Goal: Use online tool/utility: Utilize a website feature to perform a specific function

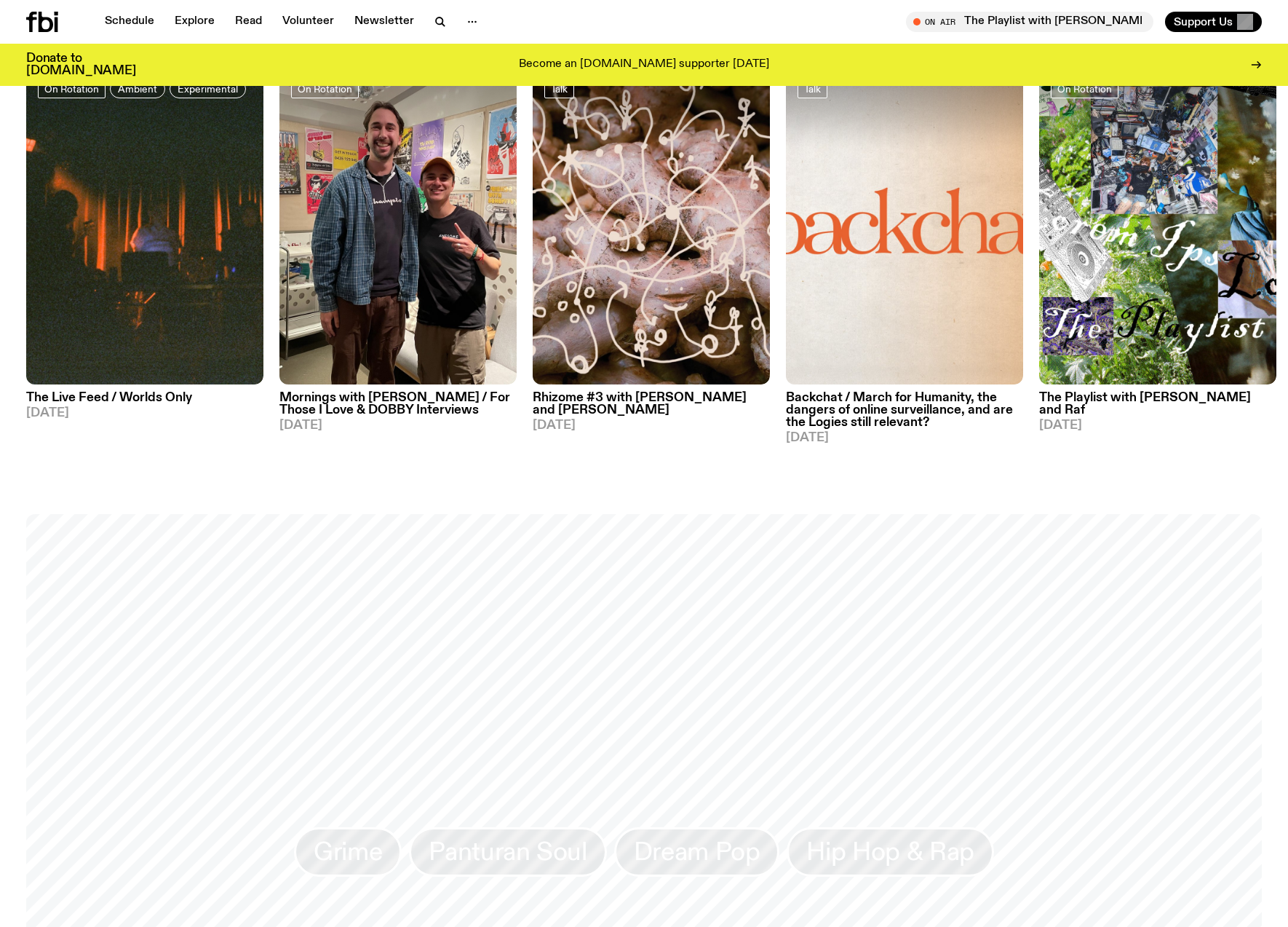
scroll to position [683, 0]
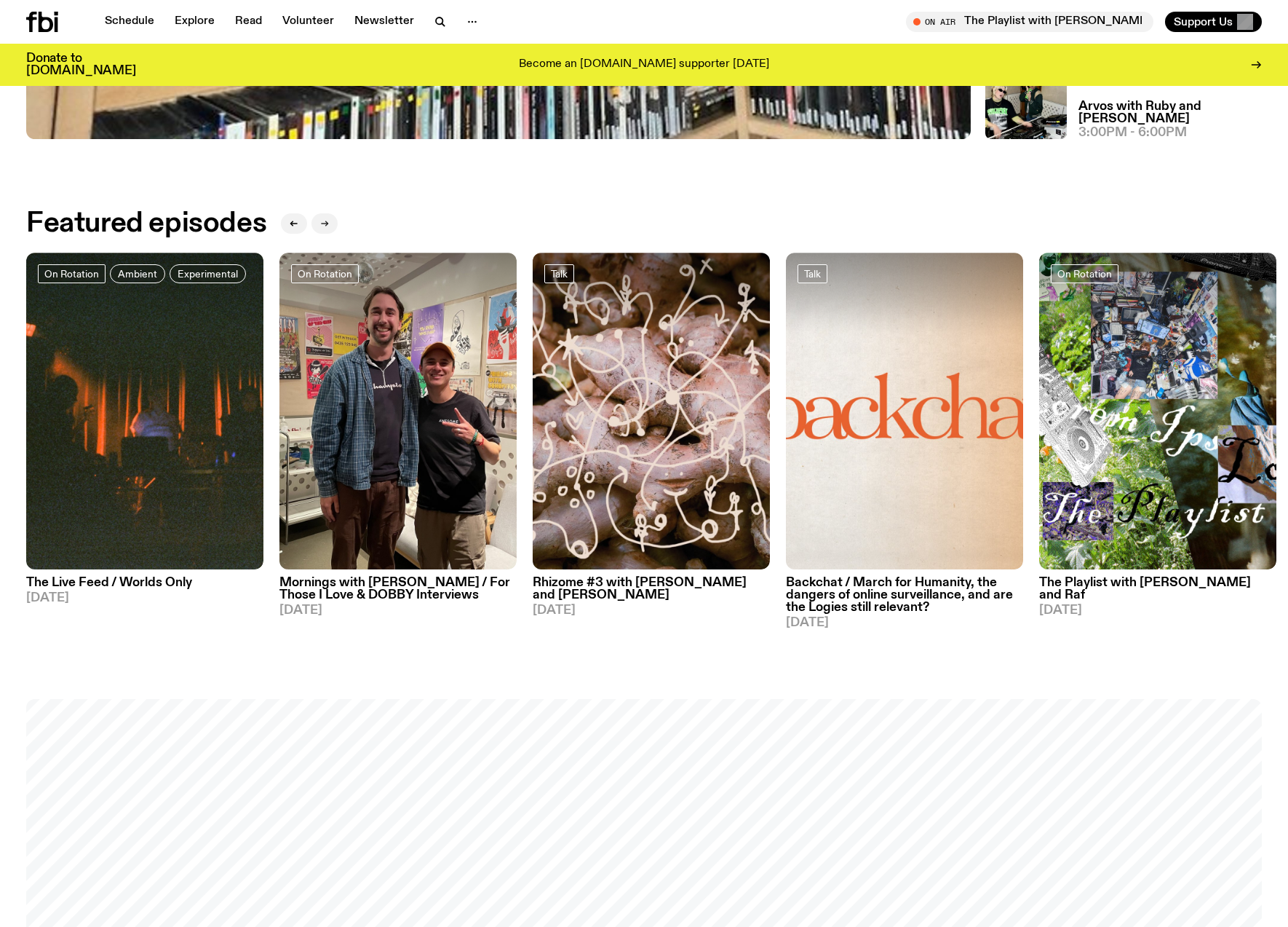
click at [325, 220] on icon "button" at bounding box center [324, 224] width 9 height 9
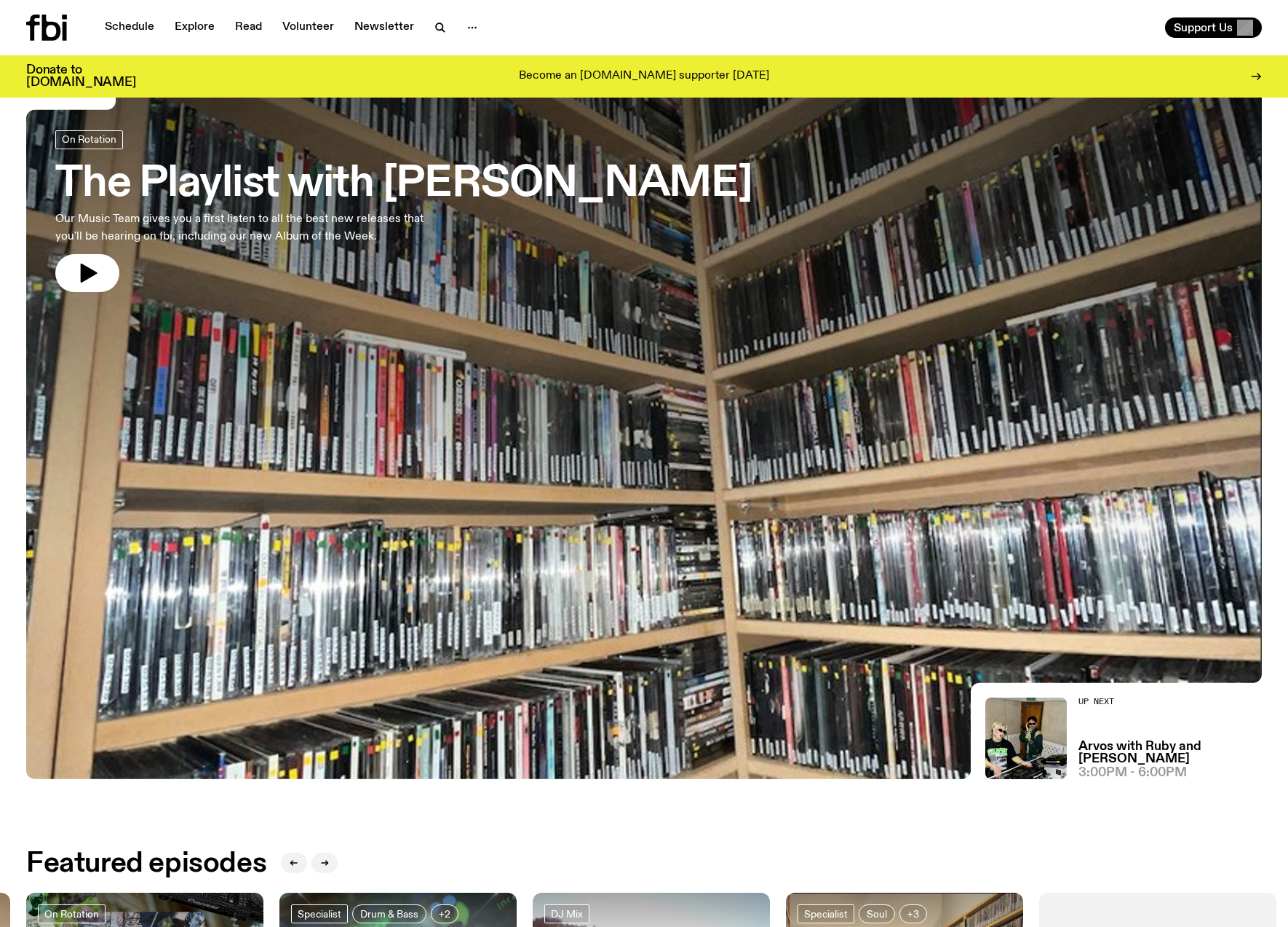
scroll to position [0, 0]
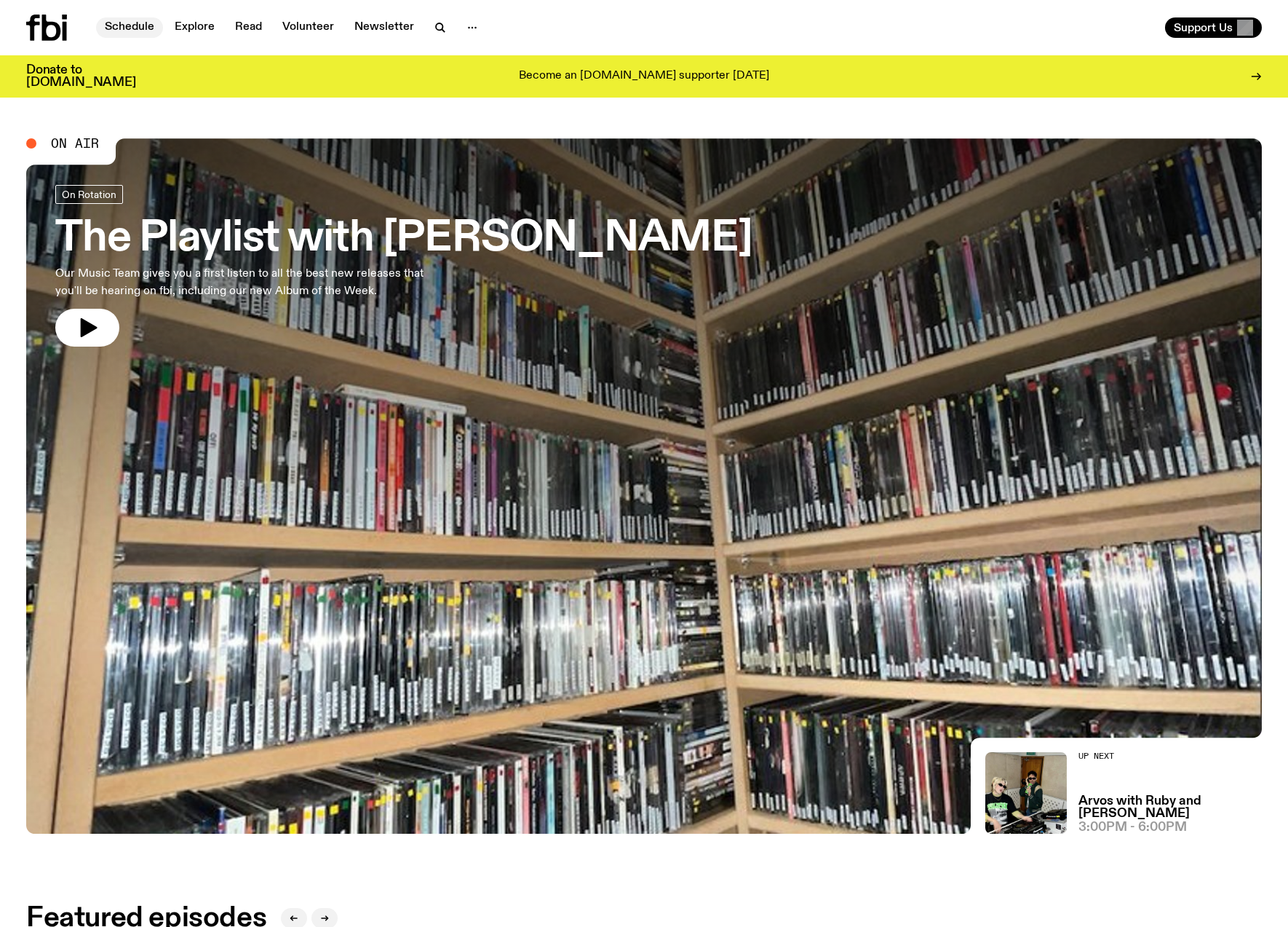
click at [117, 31] on link "Schedule" at bounding box center [129, 28] width 67 height 20
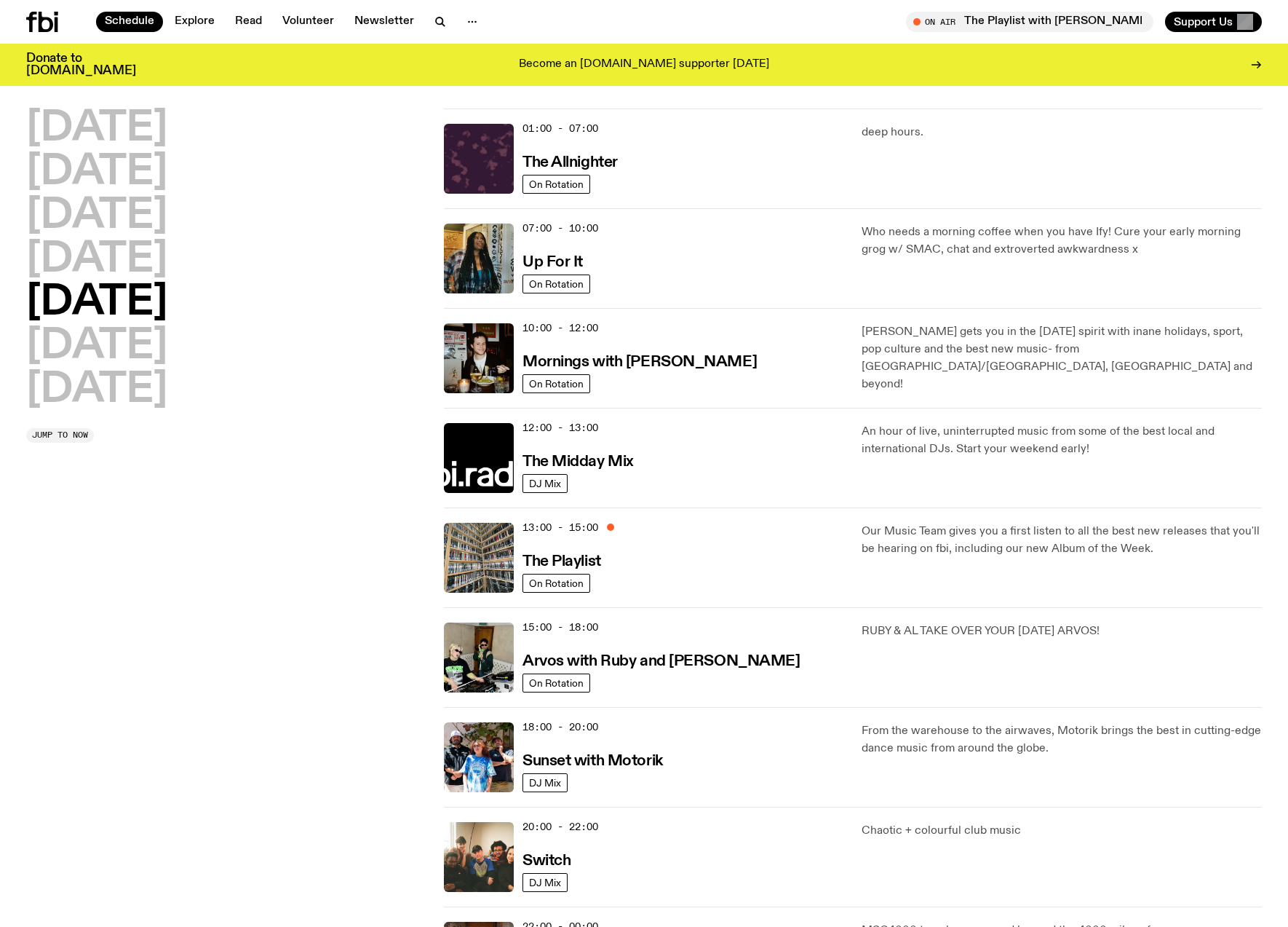
scroll to position [20, 0]
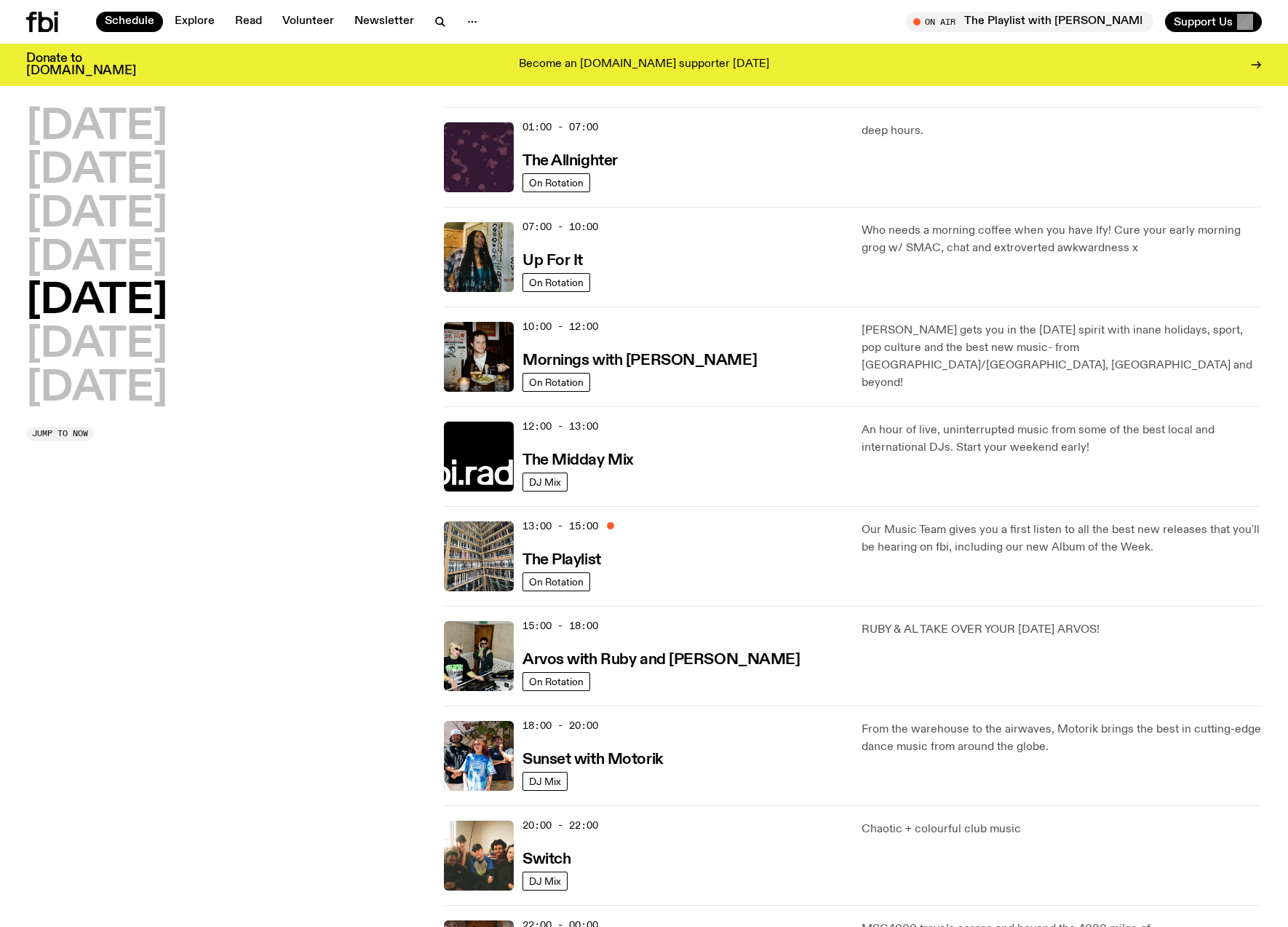
click at [585, 868] on div "20:00 - 22:00 Switch" at bounding box center [683, 855] width 321 height 70
click at [498, 860] on img at bounding box center [479, 855] width 70 height 70
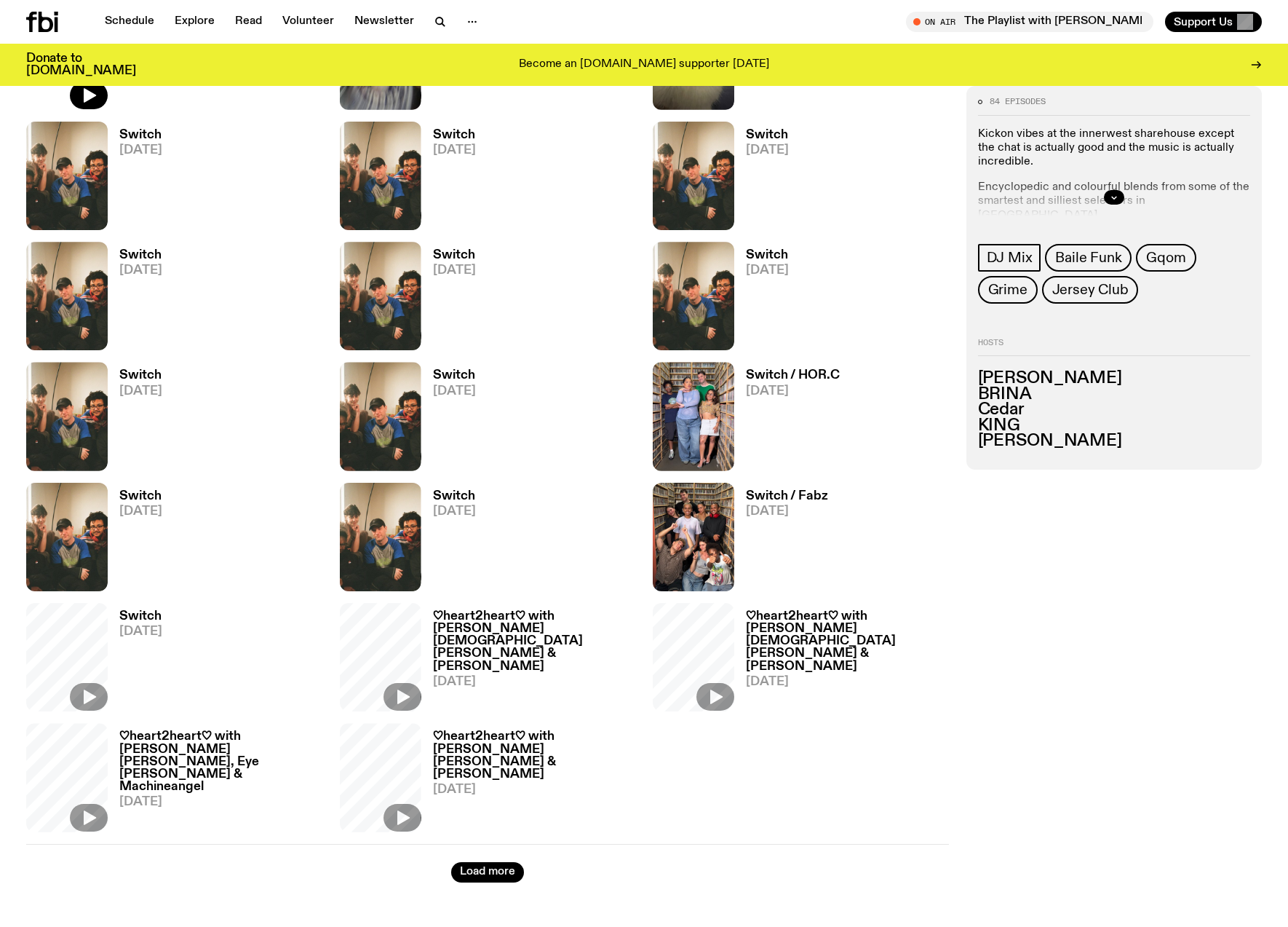
scroll to position [759, 0]
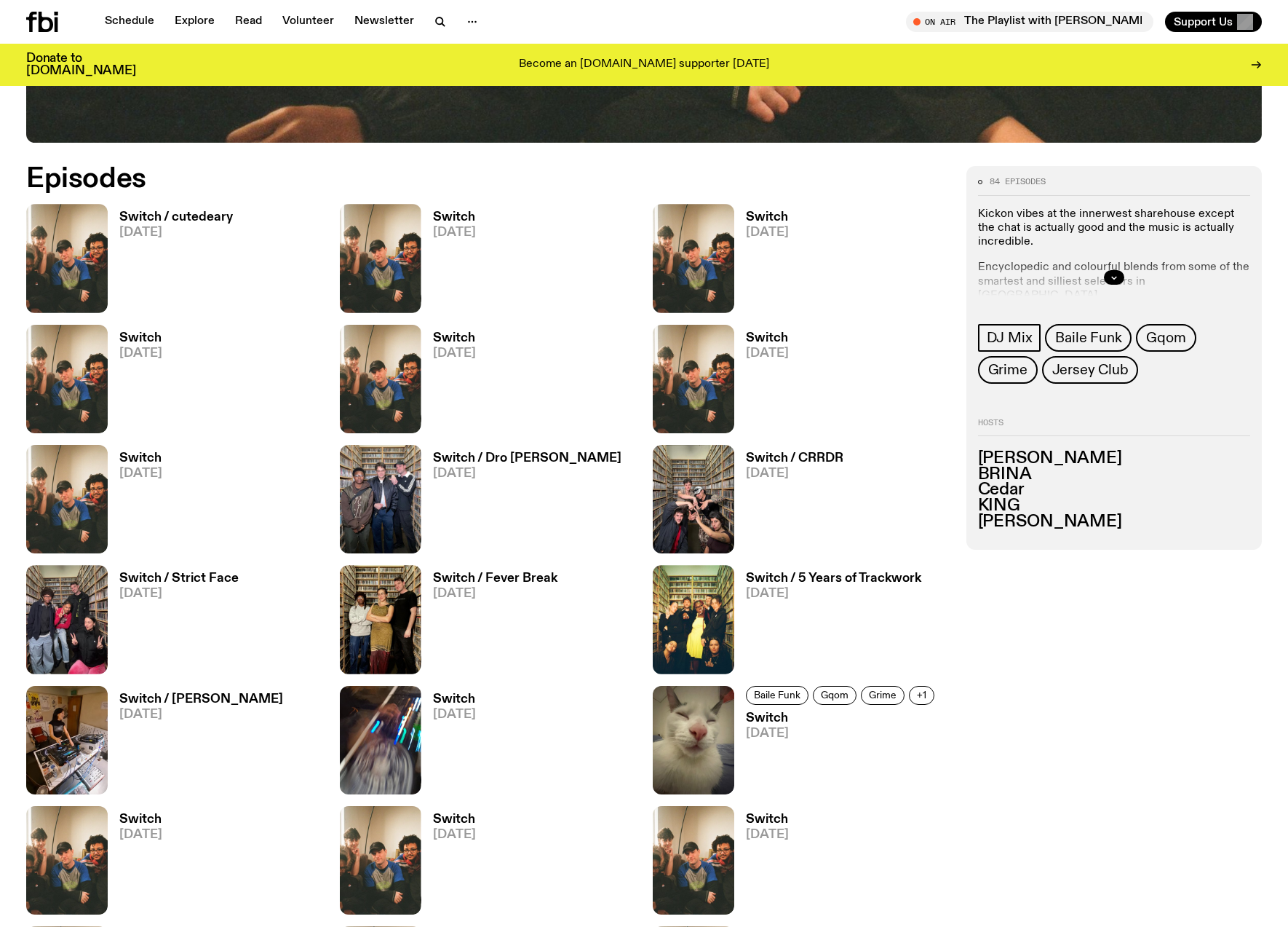
drag, startPoint x: 1032, startPoint y: 472, endPoint x: 957, endPoint y: 467, distance: 75.2
click at [957, 467] on div "84 episodes Kickon vibes at the innerwest sharehouse except the chat is actuall…" at bounding box center [644, 866] width 1288 height 1401
click at [1032, 640] on div "84 episodes Kickon vibes at the innerwest sharehouse except the chat is actuall…" at bounding box center [1114, 866] width 296 height 1401
drag, startPoint x: 1014, startPoint y: 473, endPoint x: 971, endPoint y: 468, distance: 43.3
click at [971, 468] on div "84 episodes Kickon vibes at the innerwest sharehouse except the chat is actuall…" at bounding box center [1114, 357] width 296 height 383
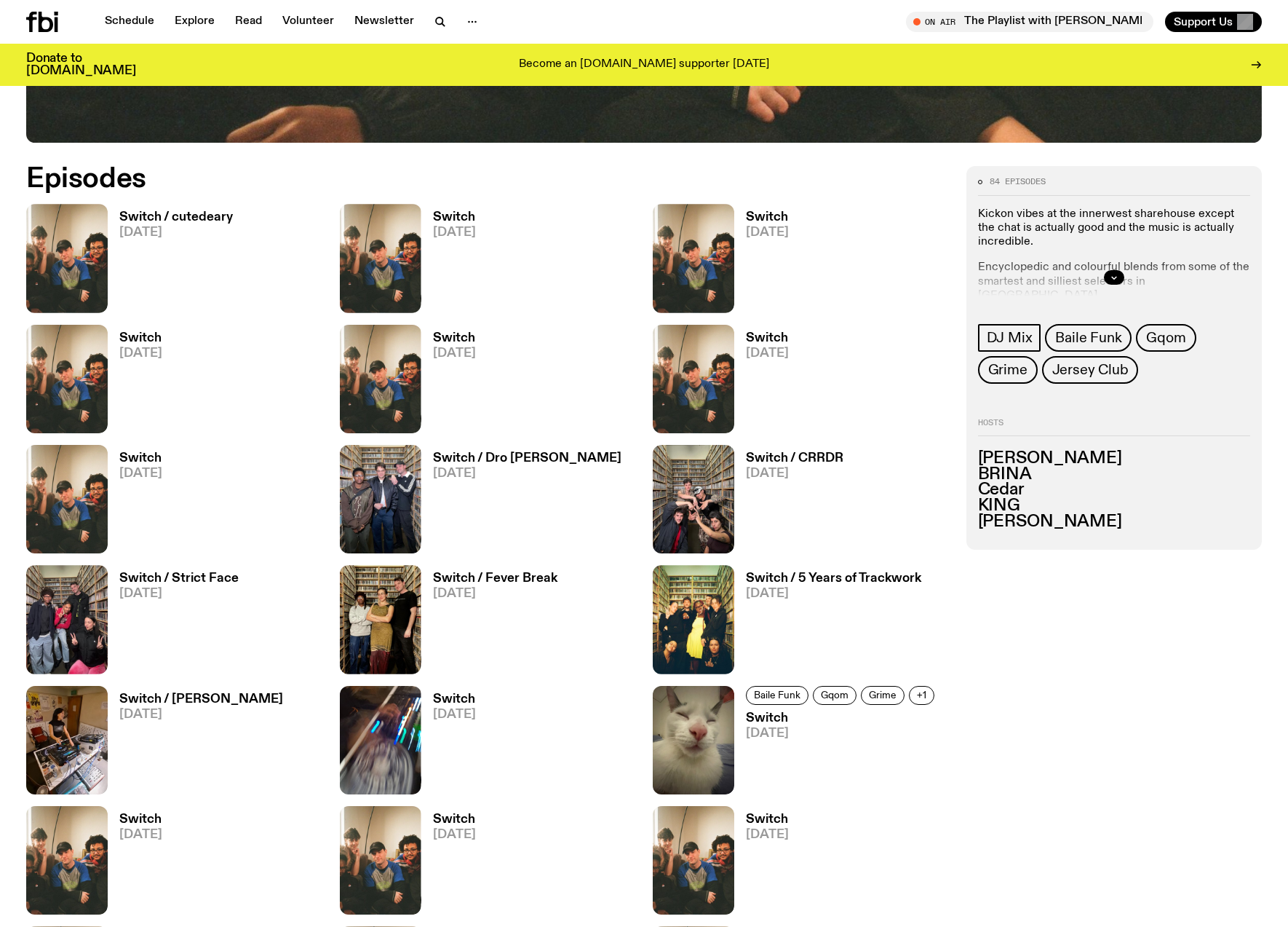
click at [1190, 658] on div "84 episodes Kickon vibes at the innerwest sharehouse except the chat is actuall…" at bounding box center [1114, 866] width 296 height 1401
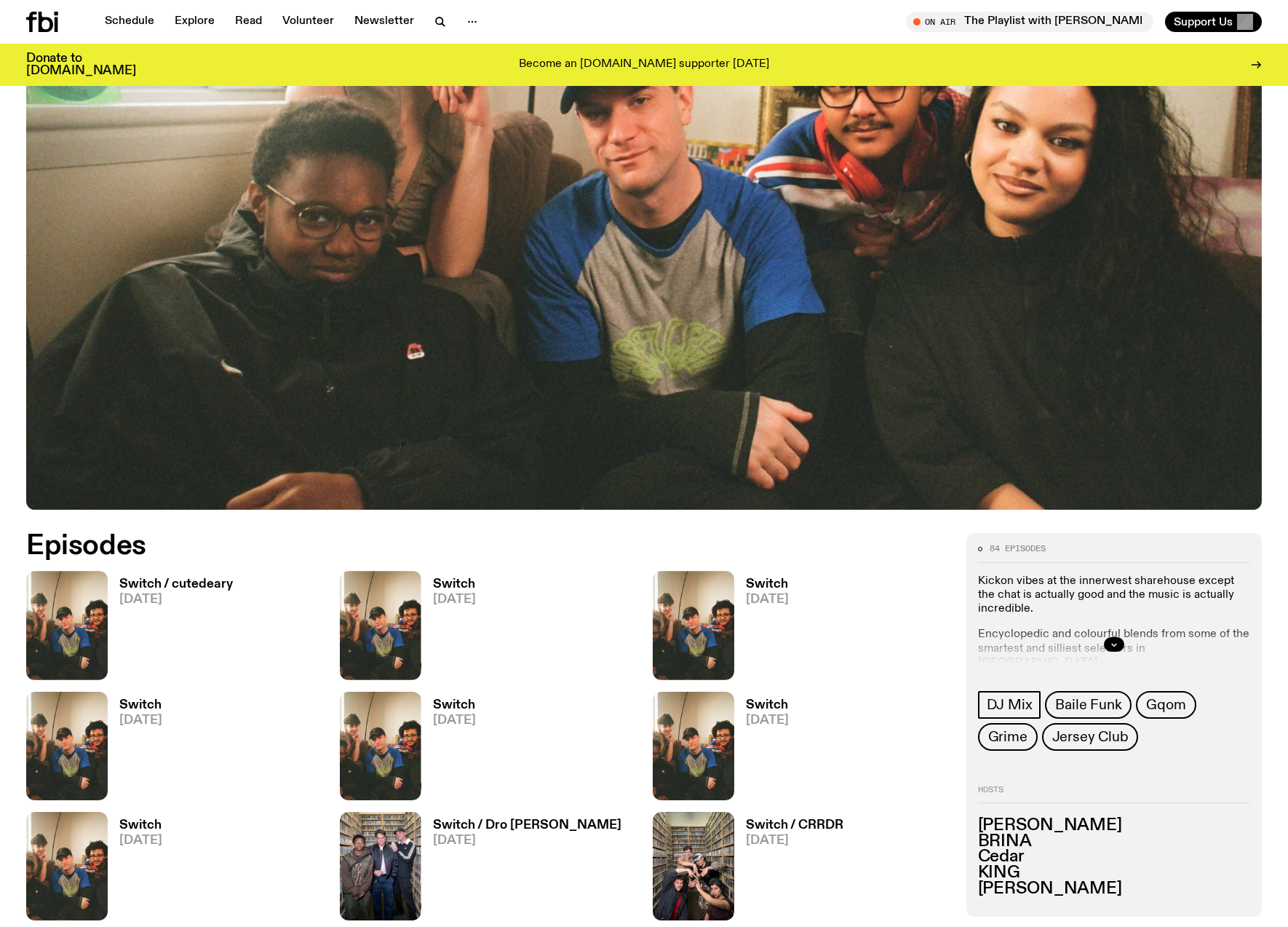
scroll to position [572, 0]
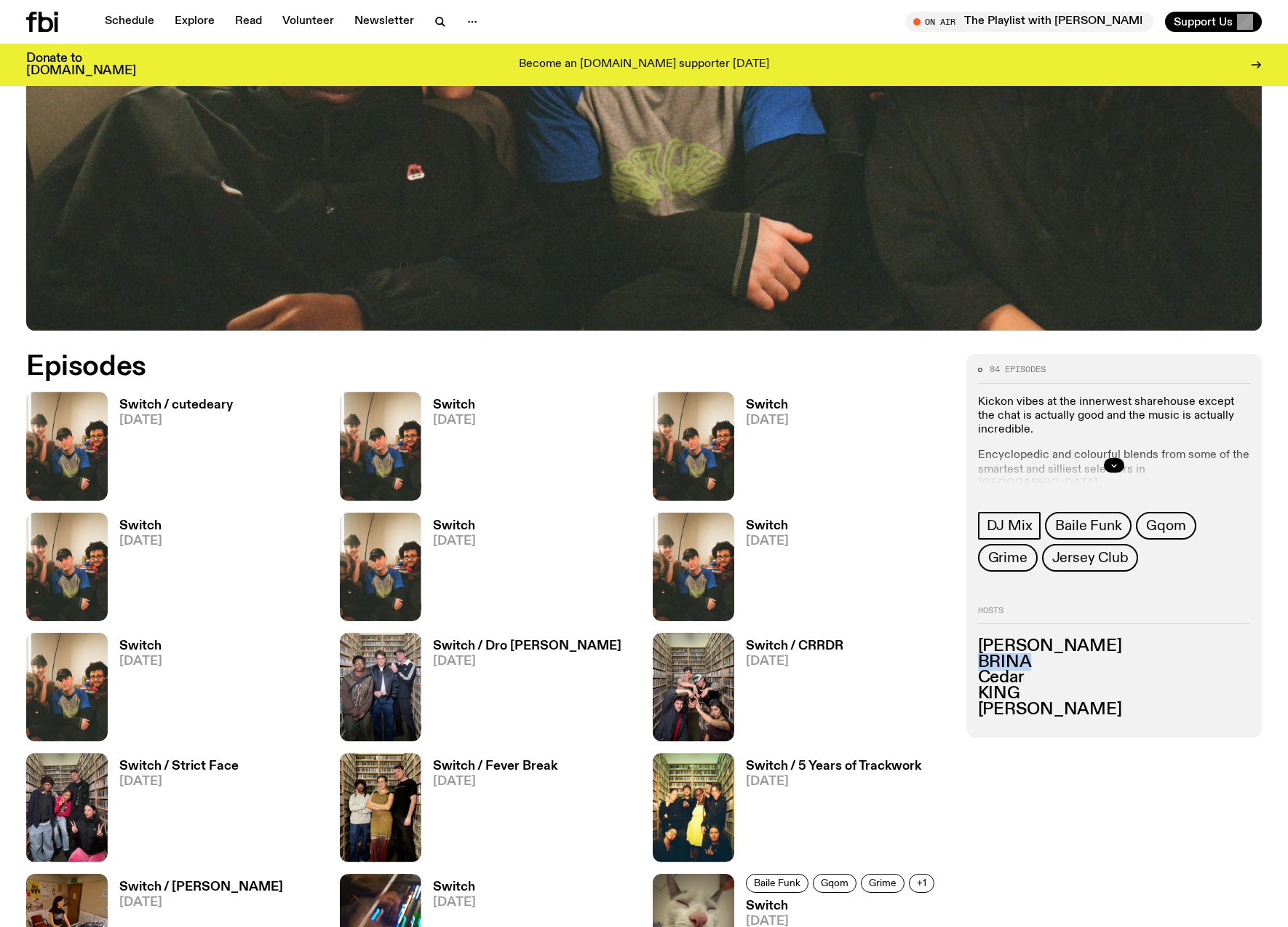
drag, startPoint x: 1029, startPoint y: 660, endPoint x: 972, endPoint y: 656, distance: 57.1
click at [972, 656] on div "84 episodes Kickon vibes at the innerwest sharehouse except the chat is actuall…" at bounding box center [1114, 546] width 296 height 383
copy h3 "BRINA"
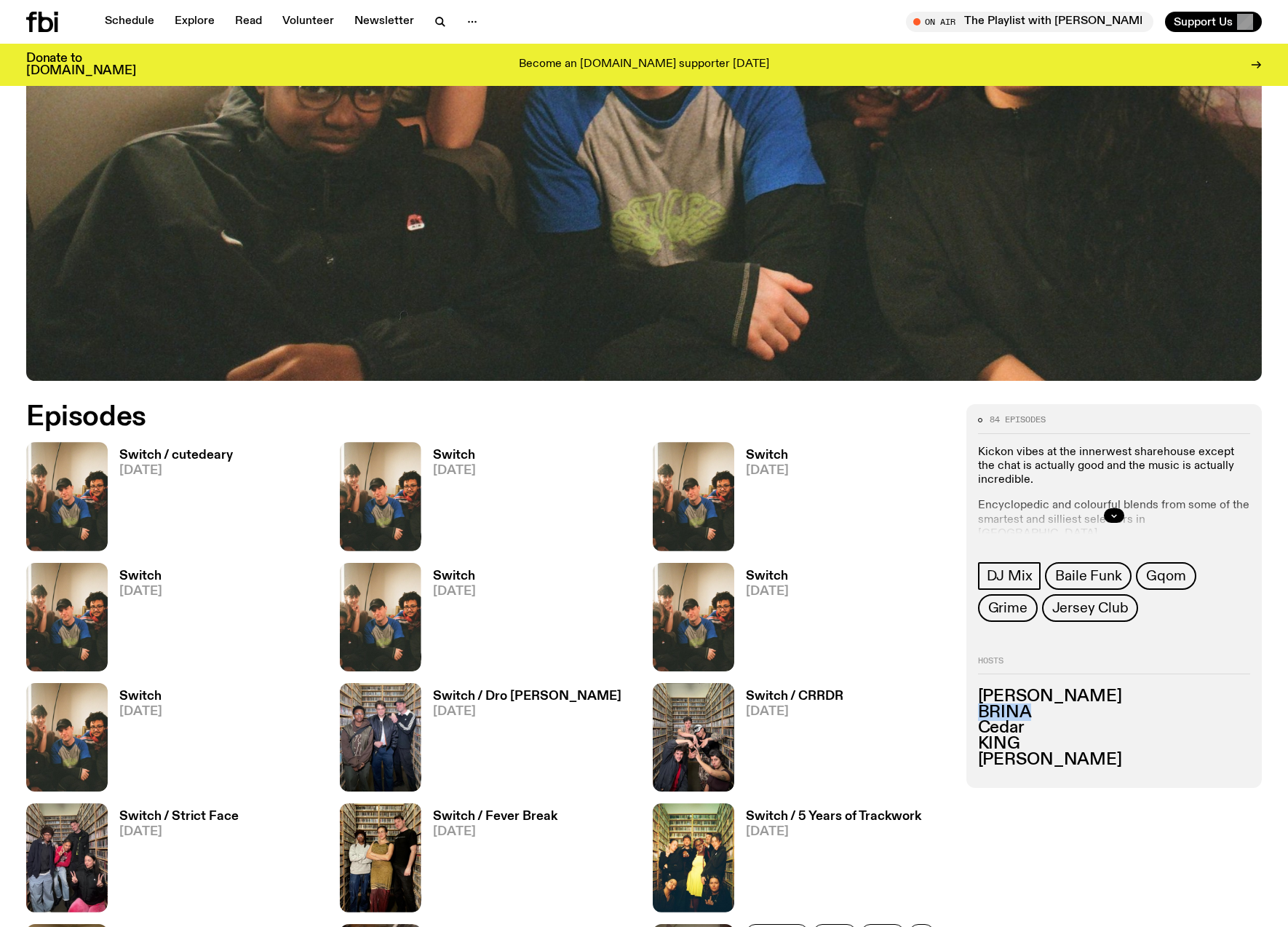
scroll to position [550, 0]
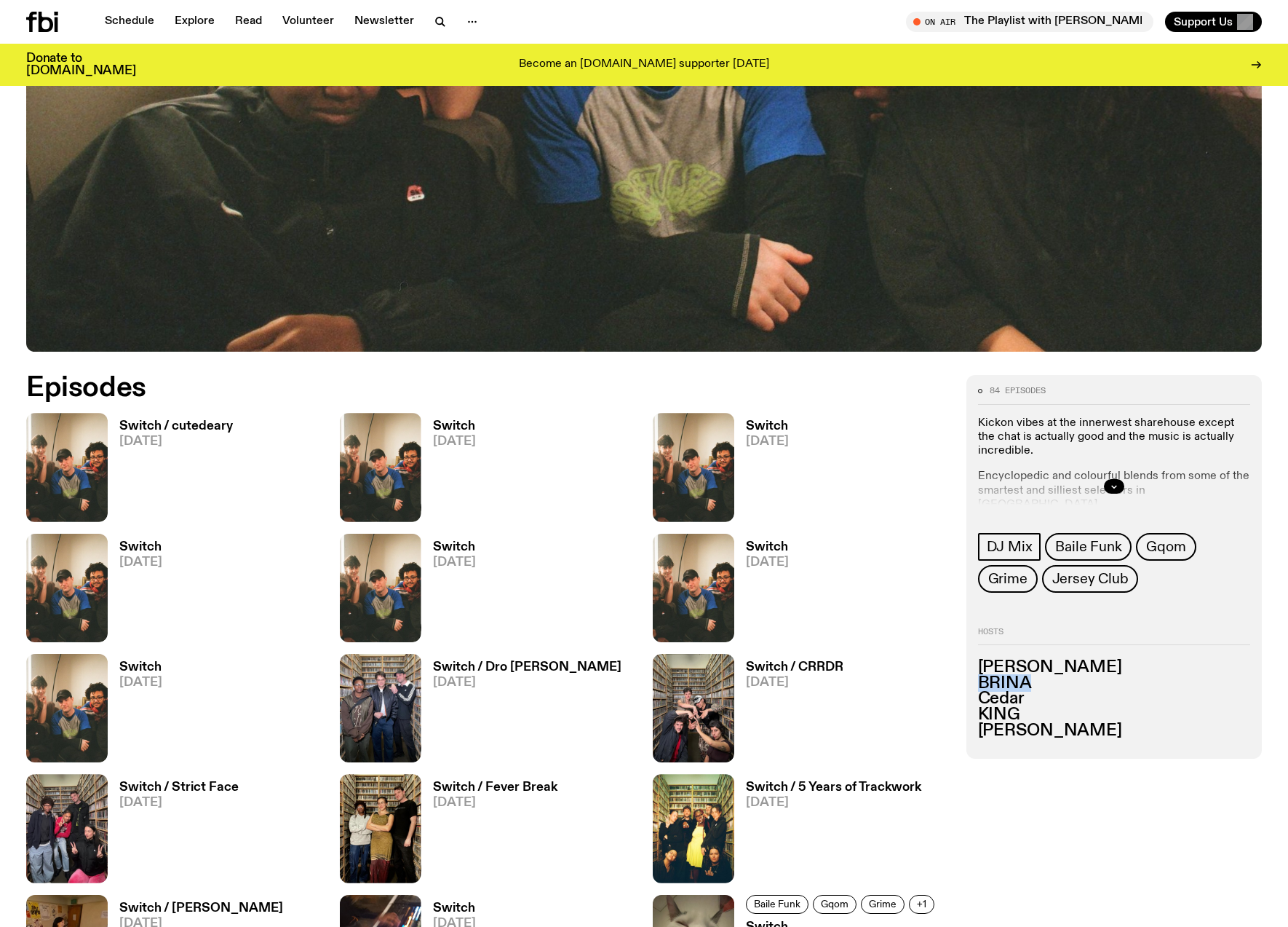
copy h3 "BRINA"
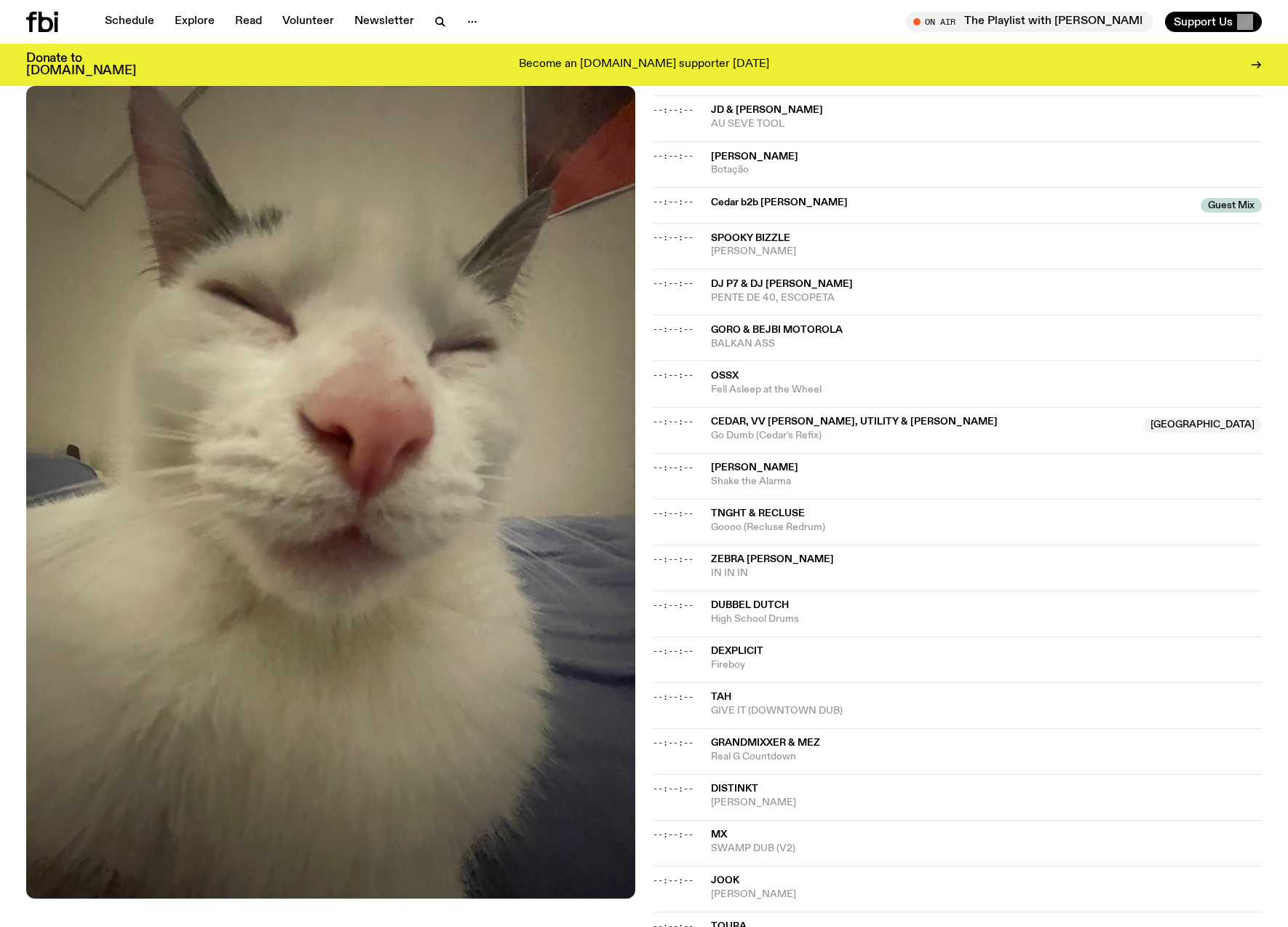
scroll to position [1371, 0]
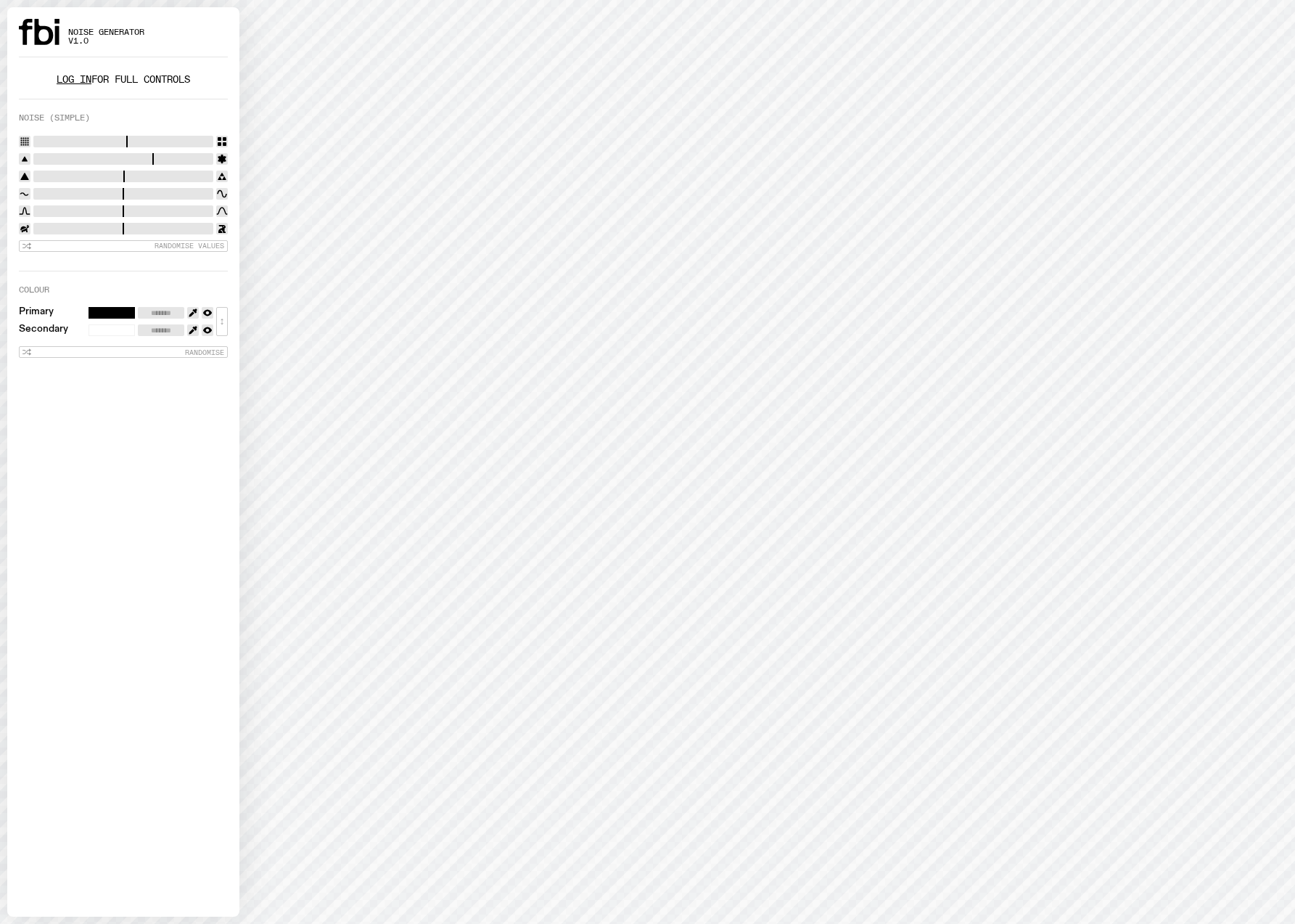
click at [57, 82] on link "Log in" at bounding box center [74, 80] width 35 height 14
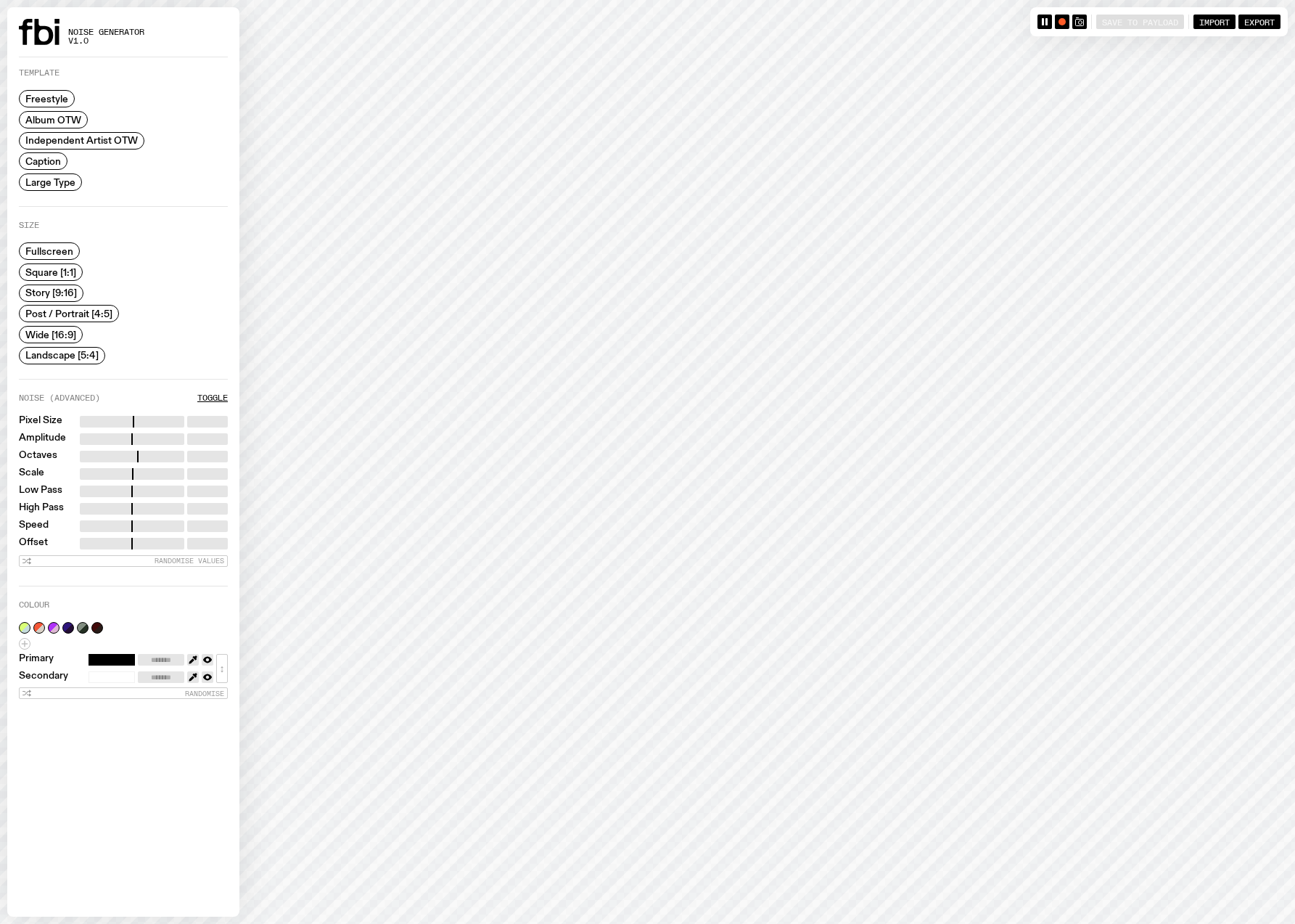
click at [67, 274] on span "Square [1:1]" at bounding box center [51, 272] width 51 height 11
click at [63, 122] on span "Album OTW" at bounding box center [54, 119] width 56 height 11
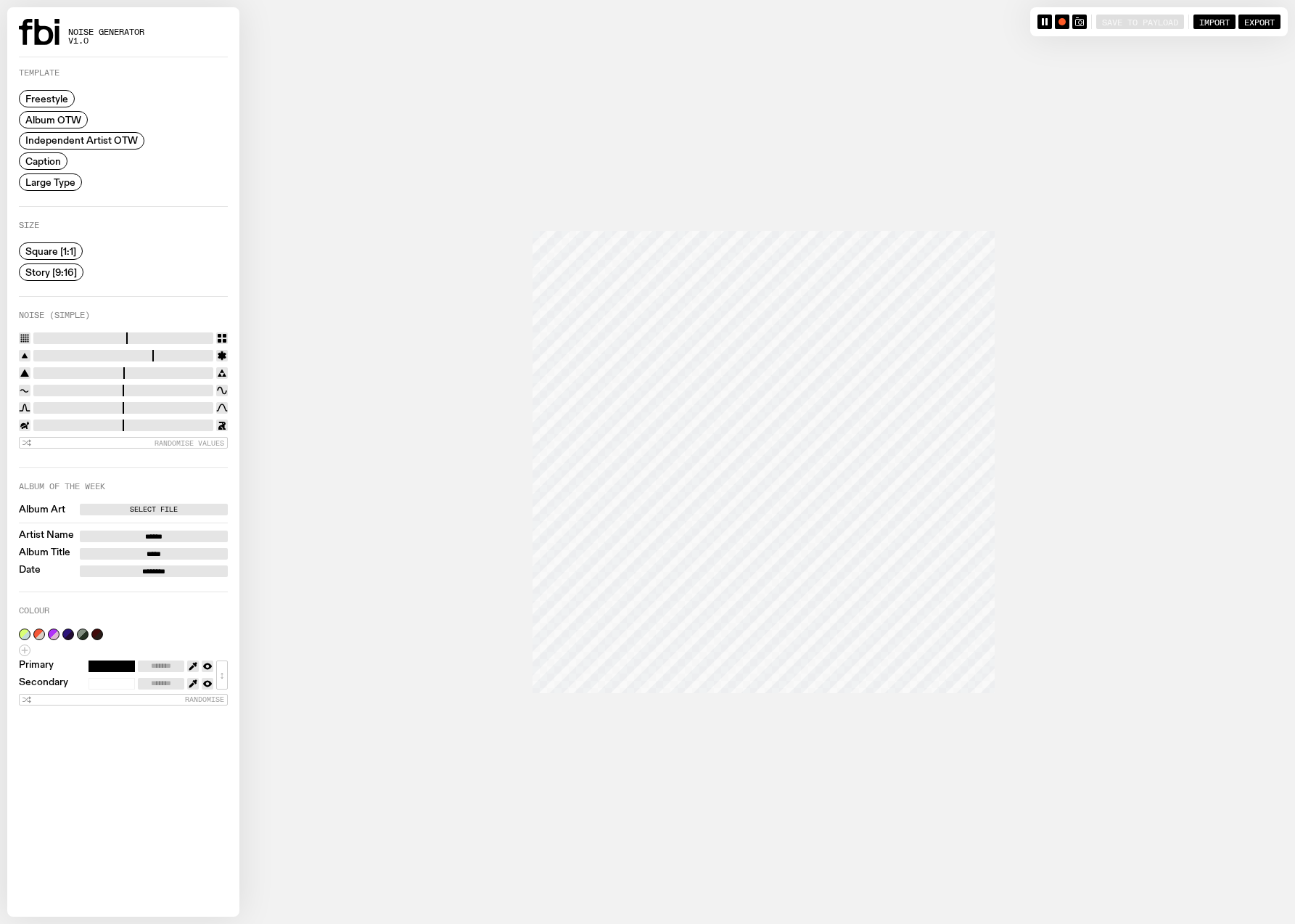
click at [67, 143] on span "Independent Artist OTW" at bounding box center [82, 140] width 112 height 11
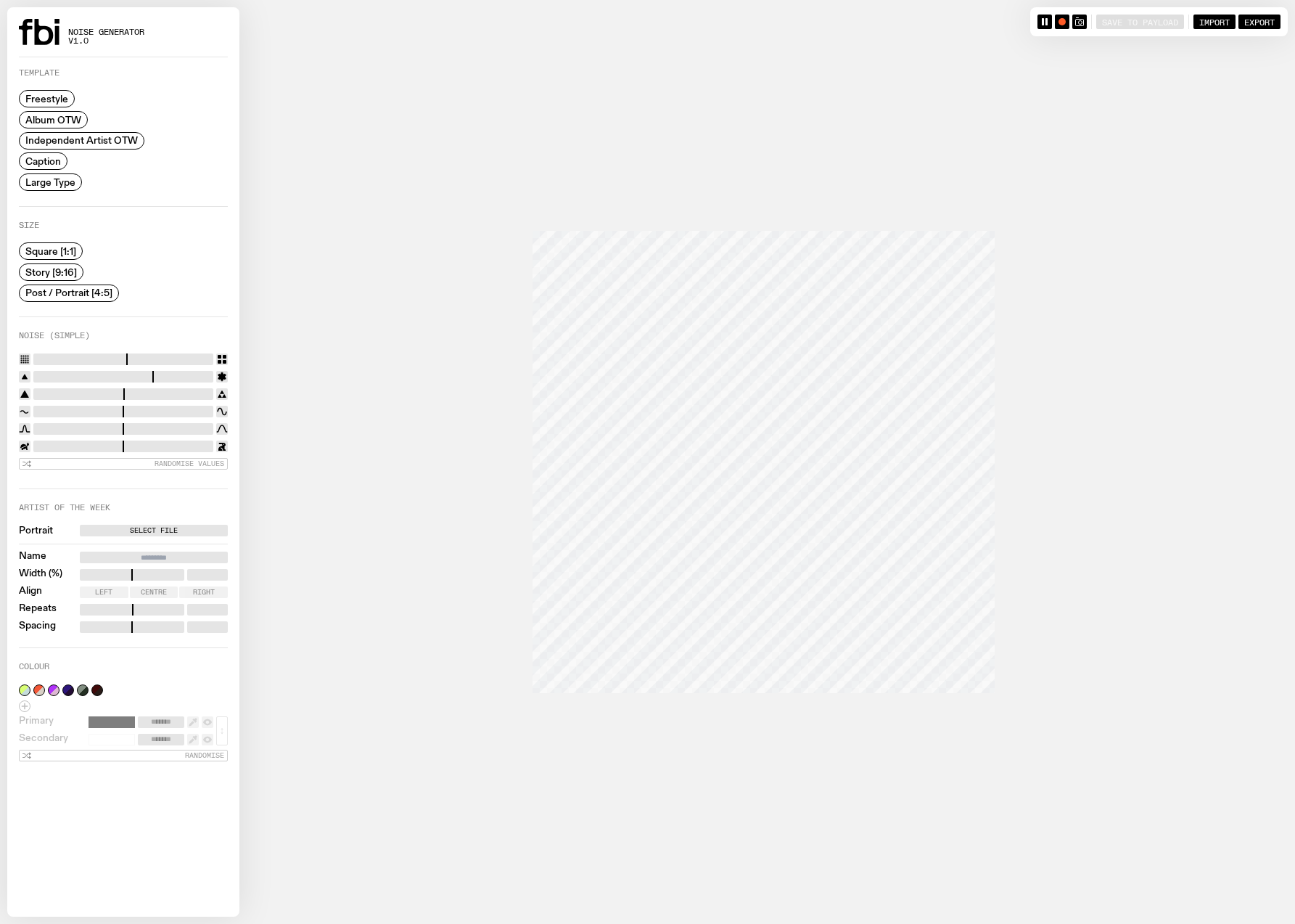
click at [55, 159] on span "Caption" at bounding box center [44, 161] width 36 height 11
drag, startPoint x: 38, startPoint y: 447, endPoint x: 26, endPoint y: 447, distance: 12.0
type input "*"
click at [34, 447] on input "range" at bounding box center [123, 447] width 180 height 12
drag, startPoint x: 51, startPoint y: 428, endPoint x: 16, endPoint y: 428, distance: 35.0
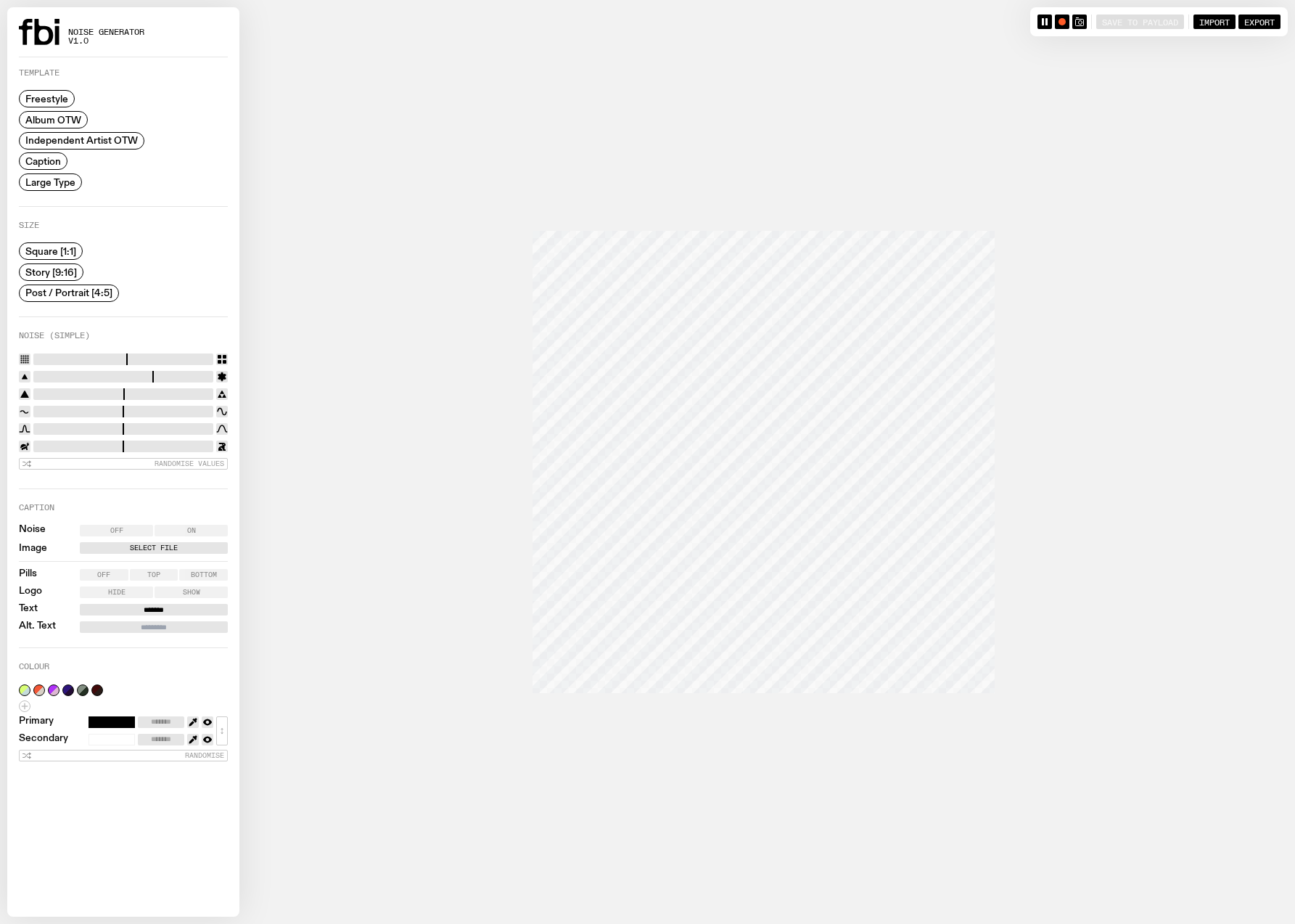
type input "*"
click at [34, 428] on input "range" at bounding box center [123, 429] width 180 height 12
drag, startPoint x: 123, startPoint y: 409, endPoint x: 14, endPoint y: 406, distance: 109.0
type input "*"
click at [34, 407] on input "range" at bounding box center [123, 412] width 180 height 12
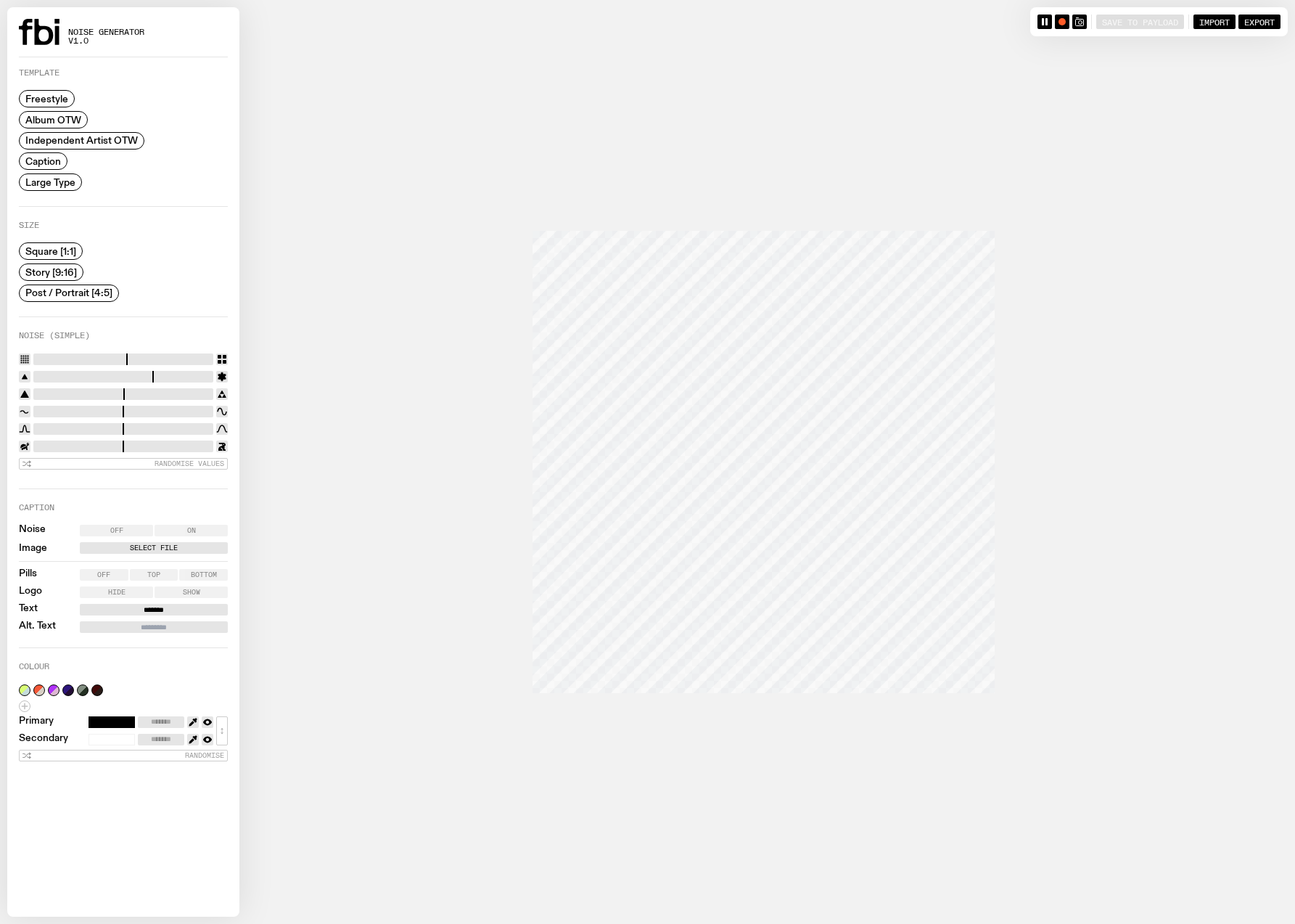
drag, startPoint x: 148, startPoint y: 355, endPoint x: -8, endPoint y: 355, distance: 156.0
click at [34, 355] on input "range" at bounding box center [123, 359] width 180 height 12
click at [124, 527] on label "Off" at bounding box center [116, 530] width 74 height 12
click at [127, 545] on label "Select File" at bounding box center [153, 548] width 142 height 12
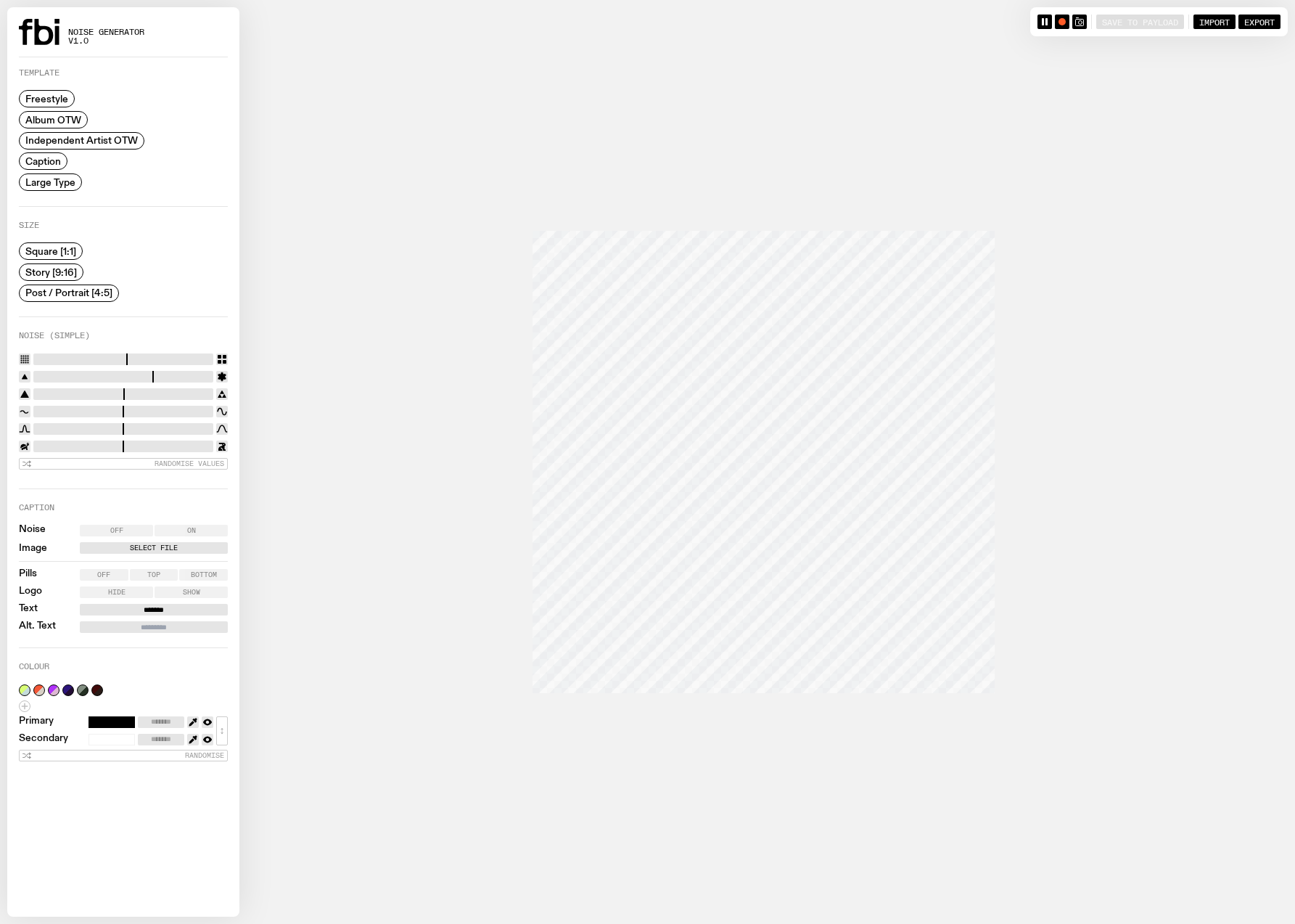
click at [0, 0] on input "Select File" at bounding box center [0, 0] width 0 height 0
click at [128, 545] on label "Select File" at bounding box center [153, 548] width 142 height 12
click at [0, 0] on input "Select File" at bounding box center [0, 0] width 0 height 0
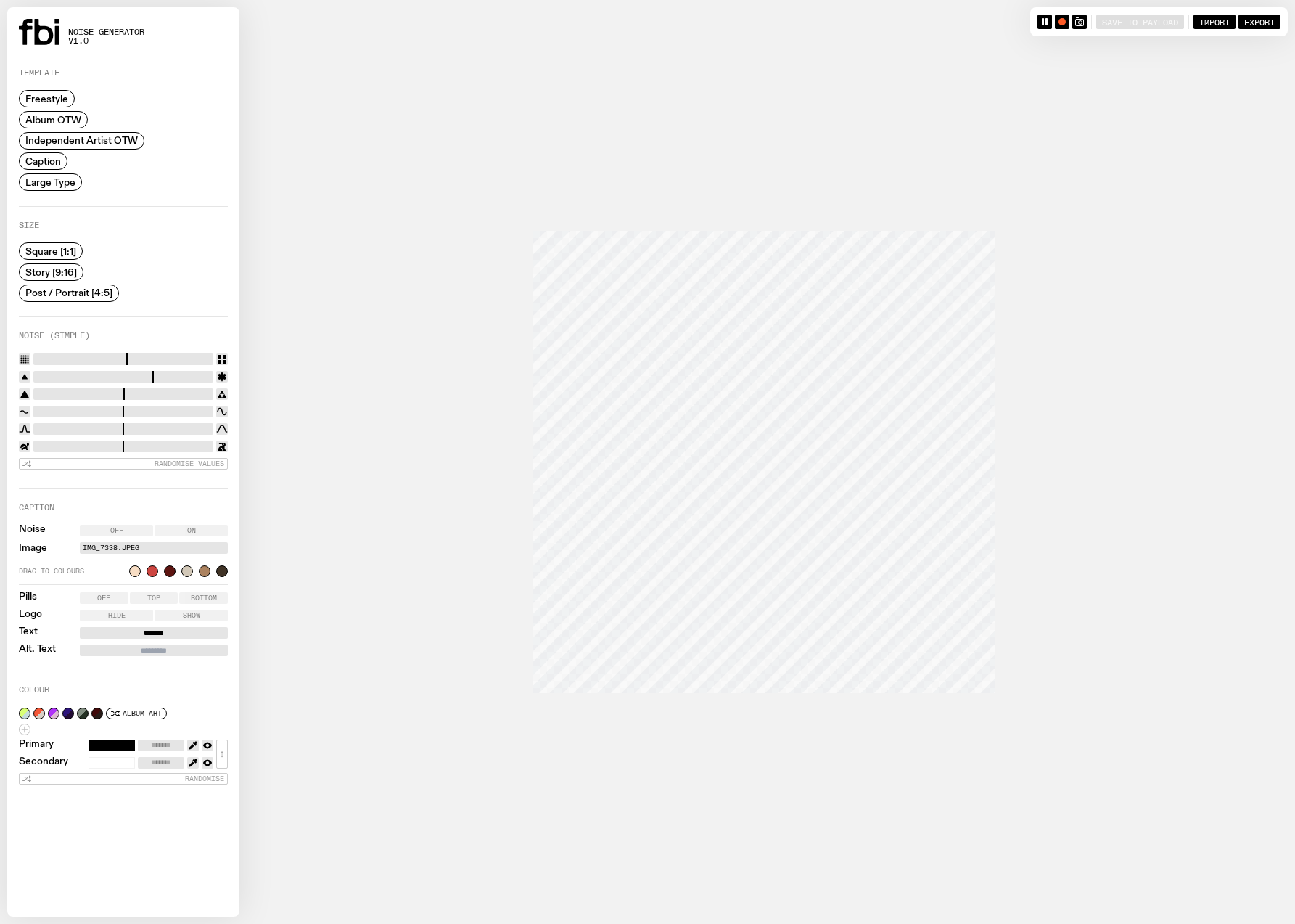
click at [192, 529] on span "On" at bounding box center [191, 530] width 9 height 7
click at [199, 573] on div at bounding box center [205, 571] width 12 height 12
drag, startPoint x: 34, startPoint y: 358, endPoint x: 157, endPoint y: 377, distance: 124.5
type input "**"
click at [157, 365] on input "range" at bounding box center [123, 359] width 180 height 12
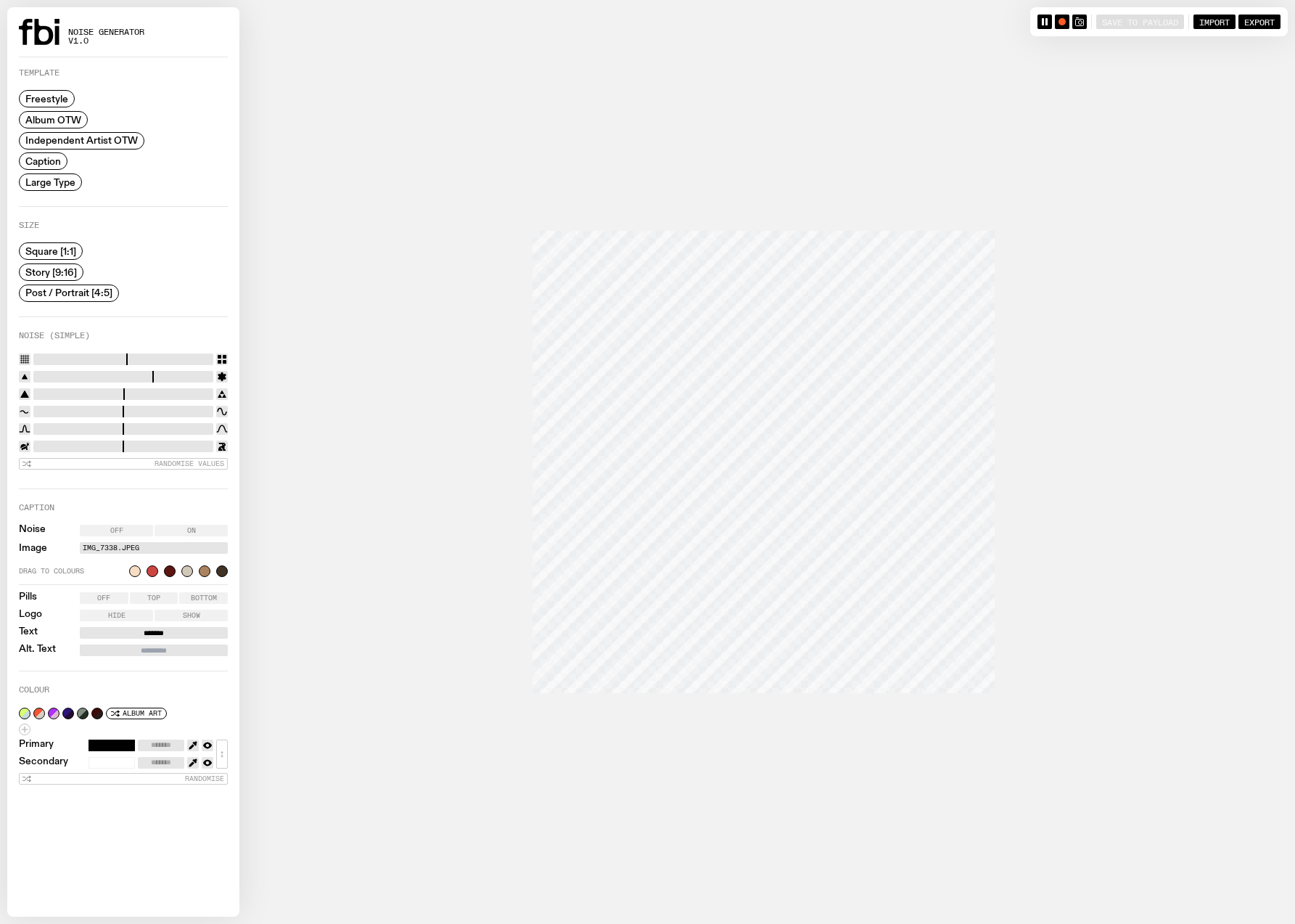
click at [125, 524] on label "Off" at bounding box center [116, 530] width 74 height 12
click at [149, 547] on label "IMG_7338.jpeg" at bounding box center [153, 548] width 142 height 12
click at [0, 0] on input "IMG_7338.jpeg" at bounding box center [0, 0] width 0 height 0
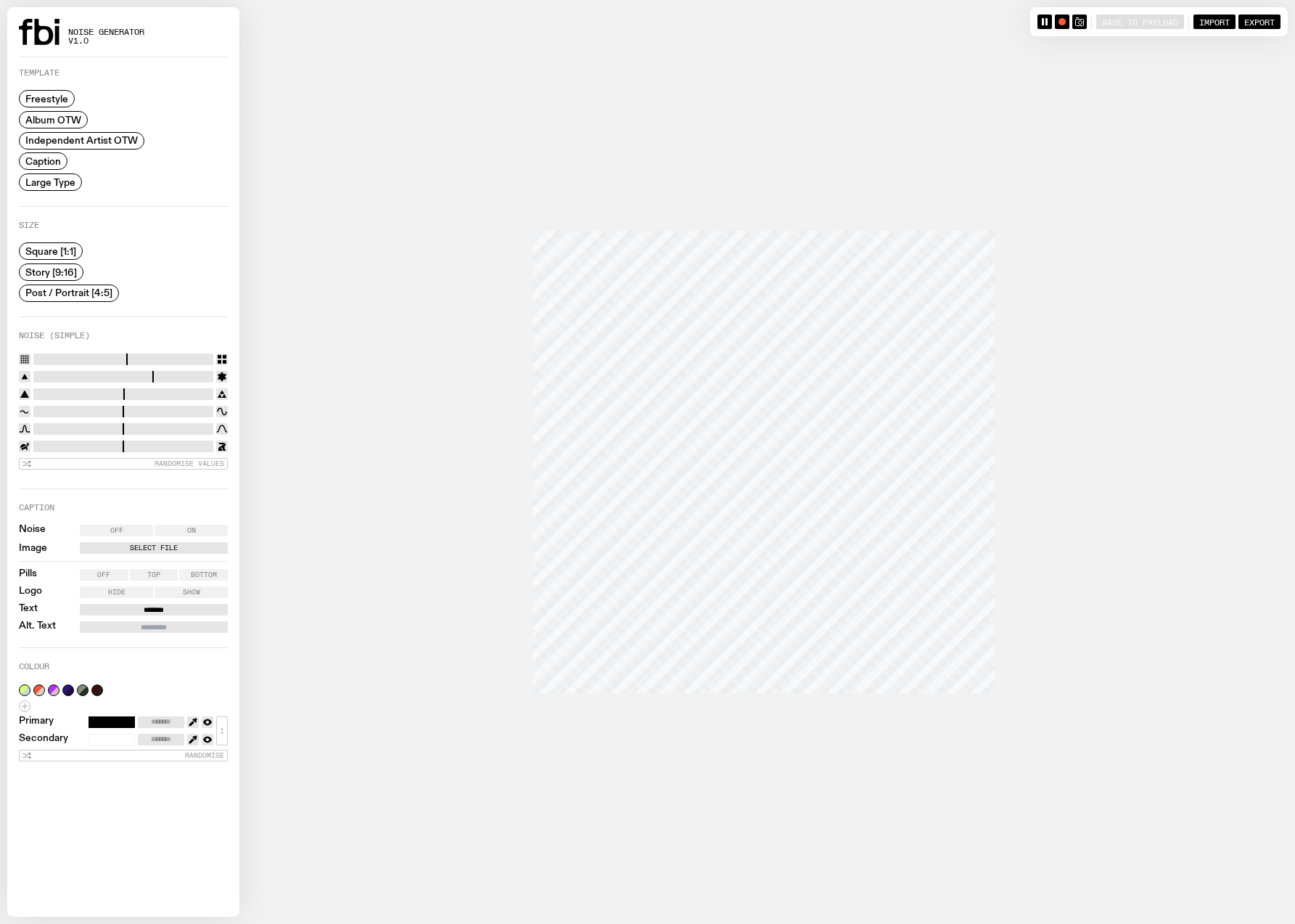
click at [141, 545] on label "Select File" at bounding box center [153, 548] width 142 height 12
click at [0, 0] on input "Select File" at bounding box center [0, 0] width 0 height 0
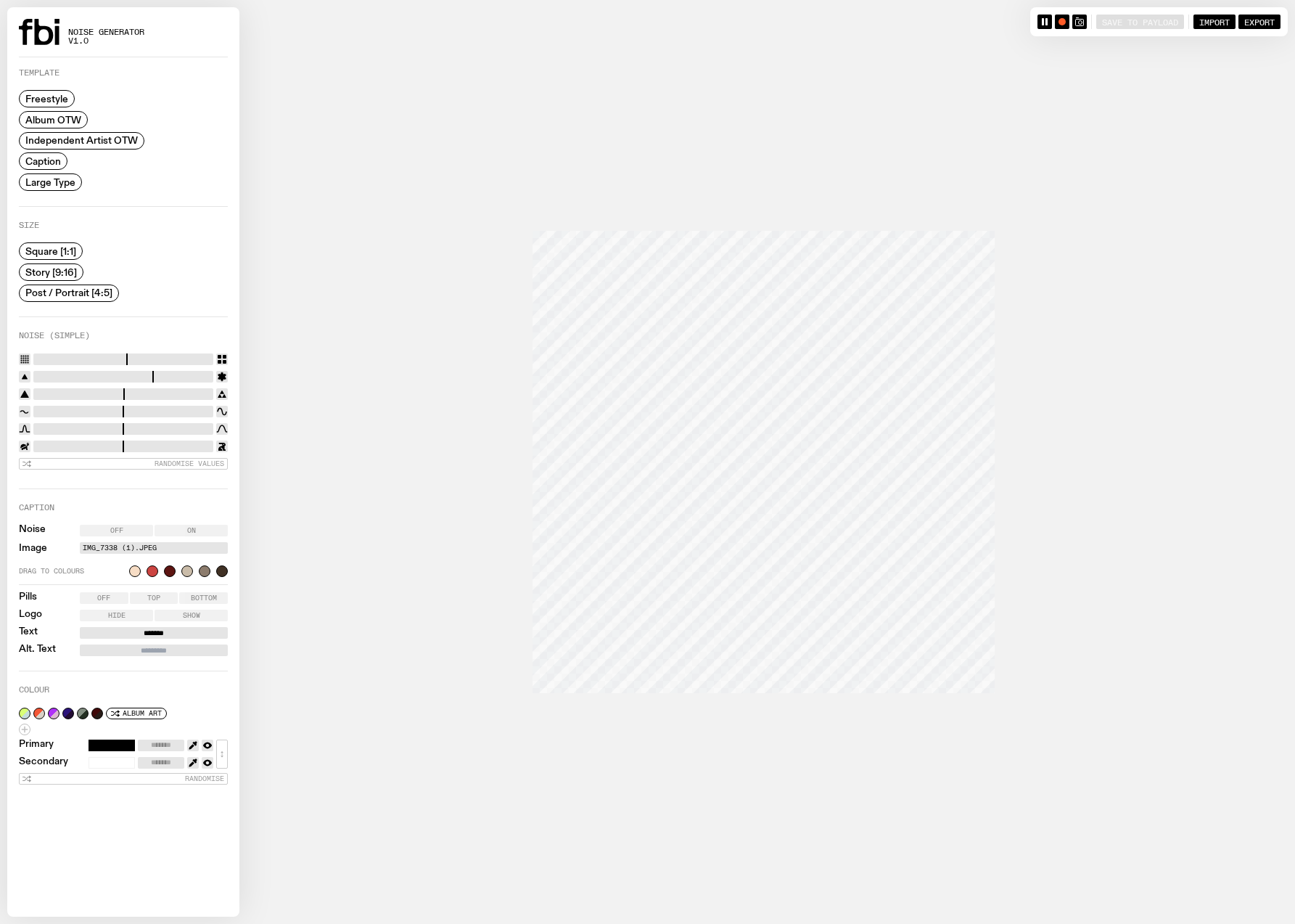
click at [159, 629] on input "*******" at bounding box center [153, 633] width 148 height 12
type input "**********"
click at [142, 647] on input "Alt. Text" at bounding box center [153, 650] width 148 height 12
paste input "*****"
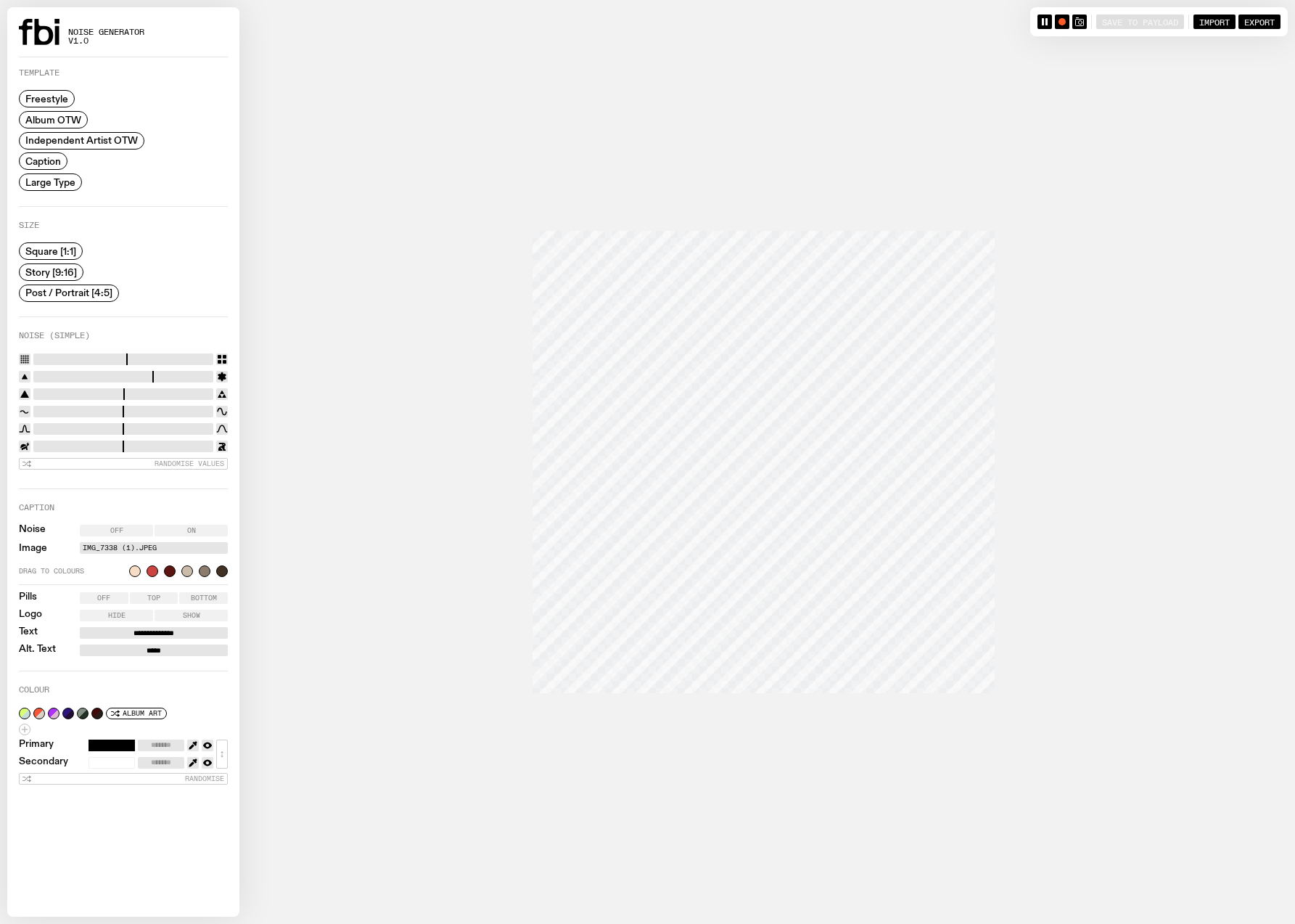
type input "*****"
click at [676, 812] on div at bounding box center [648, 462] width 1281 height 924
click at [39, 270] on span "Story [9:16]" at bounding box center [52, 272] width 52 height 11
click at [62, 290] on span "Post / Portrait [4:5]" at bounding box center [70, 292] width 88 height 11
click at [68, 252] on span "Square [1:1]" at bounding box center [51, 251] width 51 height 11
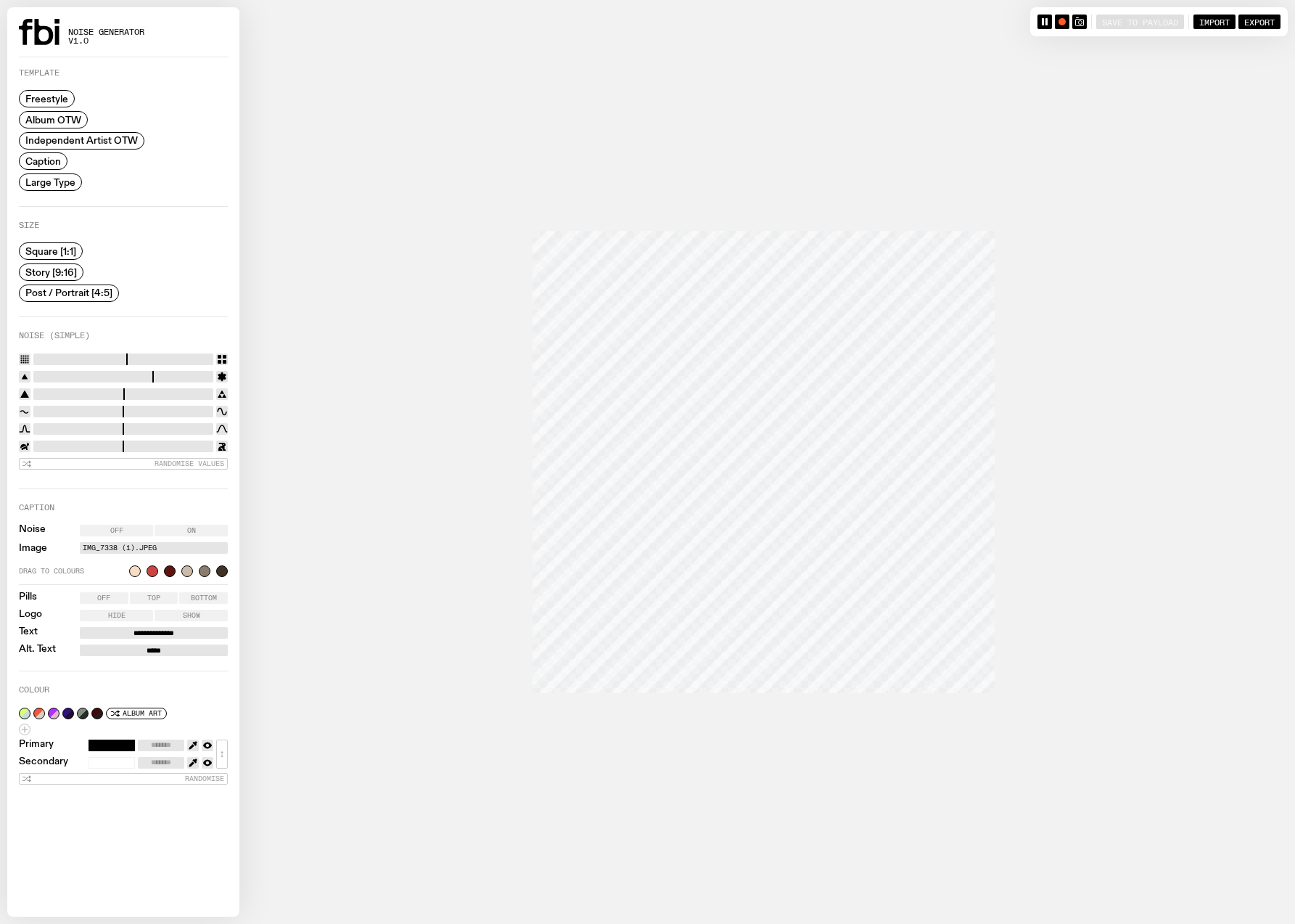
click at [78, 288] on span "Post / Portrait [4:5]" at bounding box center [70, 292] width 88 height 11
click at [72, 273] on span "Story [9:16]" at bounding box center [52, 272] width 52 height 11
click at [63, 251] on span "Square [1:1]" at bounding box center [51, 251] width 51 height 11
click at [1078, 25] on icon "button" at bounding box center [1079, 22] width 9 height 9
click at [92, 294] on span "Post / Portrait [4:5]" at bounding box center [70, 292] width 88 height 11
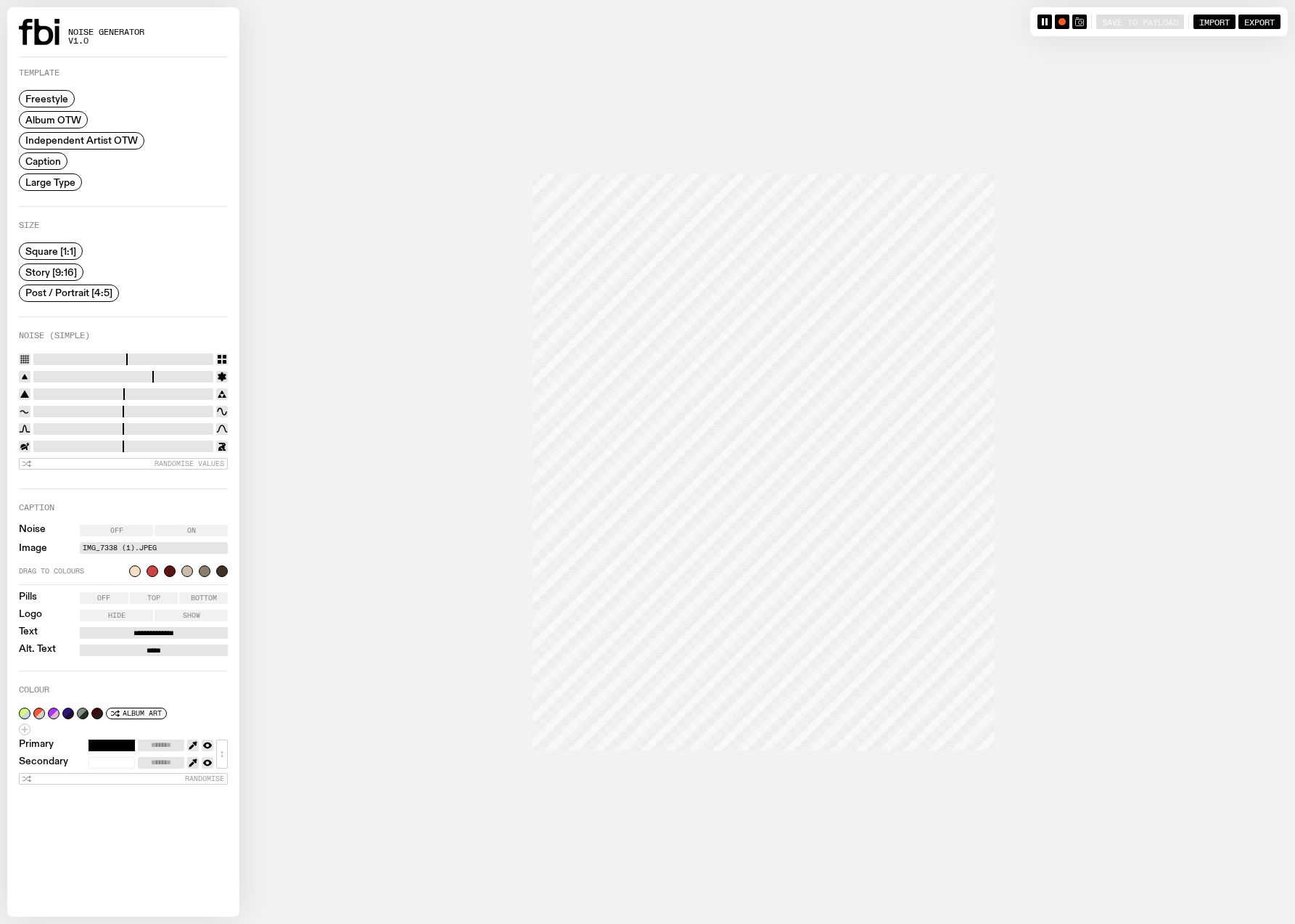
click at [1075, 22] on icon "button" at bounding box center [1079, 22] width 9 height 9
